Goal: Task Accomplishment & Management: Use online tool/utility

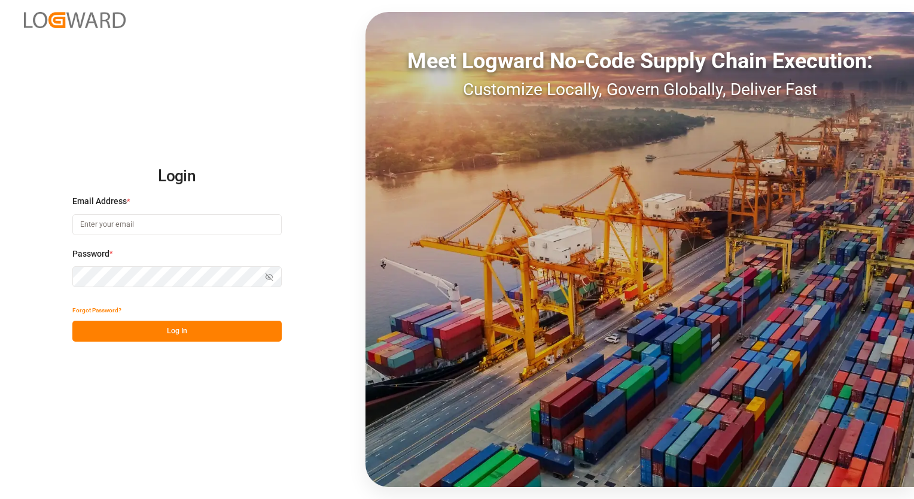
type input "[EMAIL_ADDRESS][PERSON_NAME][DOMAIN_NAME]"
click at [177, 335] on button "Log In" at bounding box center [176, 331] width 209 height 21
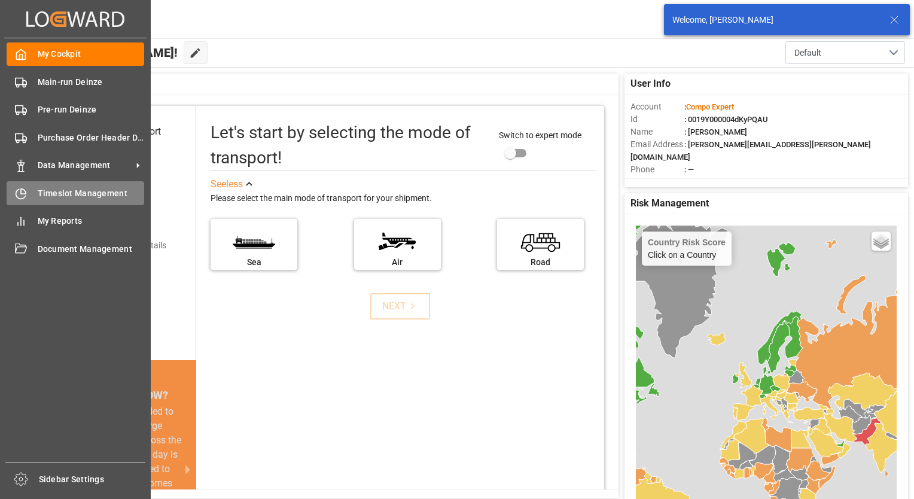
click at [74, 193] on span "Timeslot Management" at bounding box center [91, 193] width 107 height 13
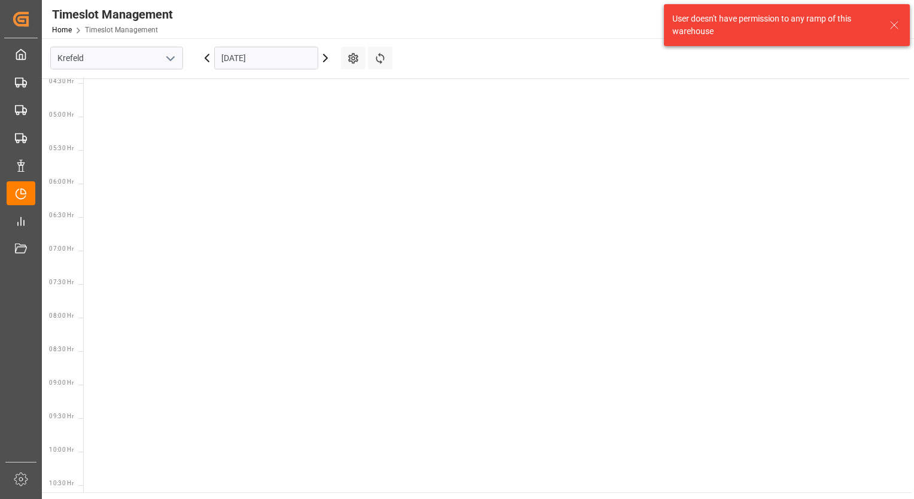
scroll to position [486, 0]
click at [169, 57] on icon "open menu" at bounding box center [170, 58] width 14 height 14
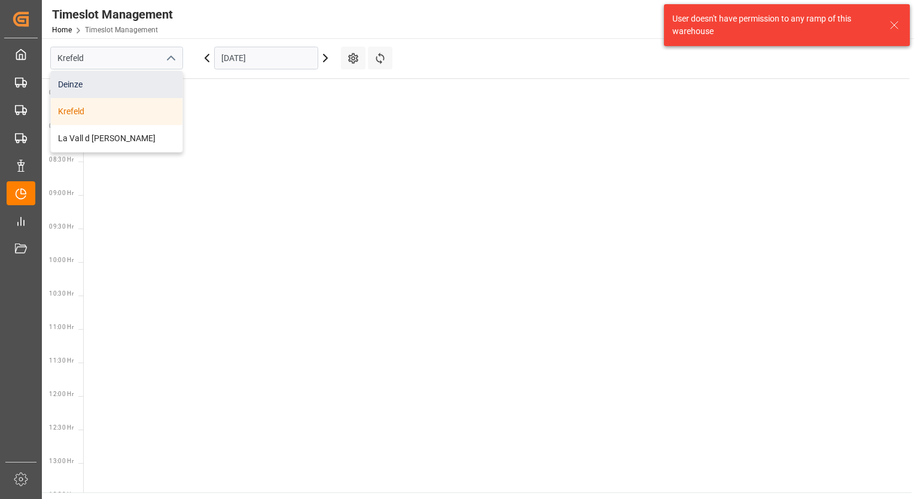
click at [99, 90] on div "Deinze" at bounding box center [117, 84] width 132 height 27
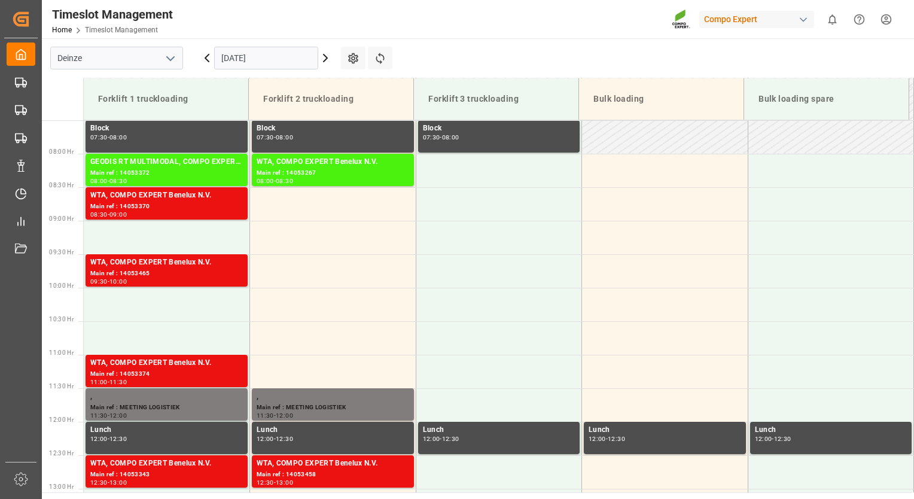
scroll to position [528, 0]
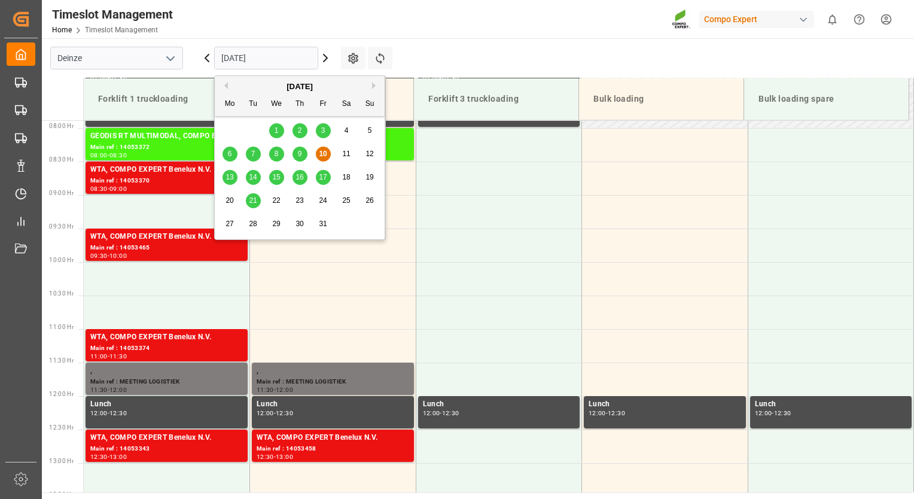
click at [242, 59] on input "[DATE]" at bounding box center [266, 58] width 104 height 23
click at [227, 172] on div "13" at bounding box center [229, 177] width 15 height 14
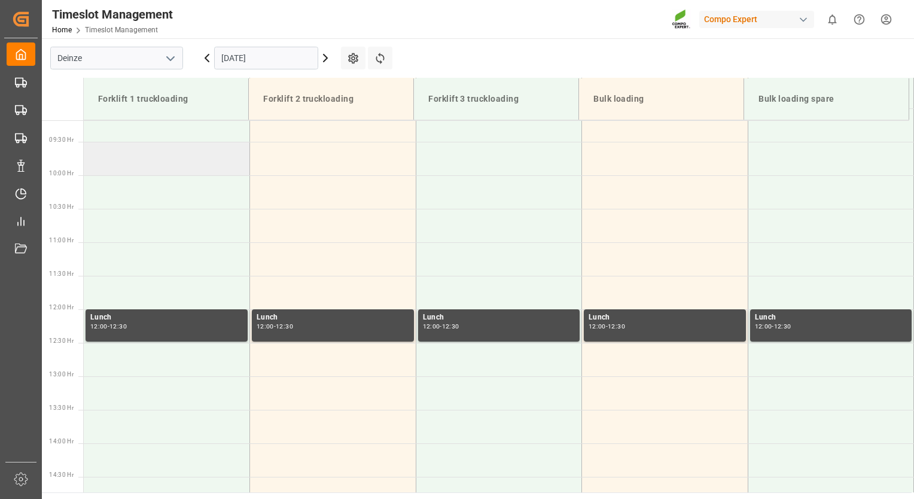
scroll to position [588, 0]
